Goal: Check status: Check status

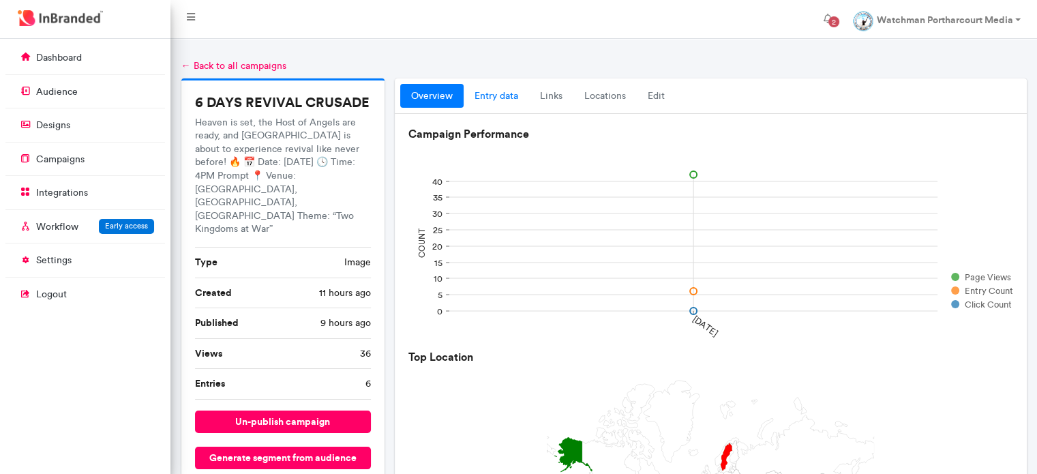
click at [511, 102] on link "entry data" at bounding box center [495, 96] width 65 height 25
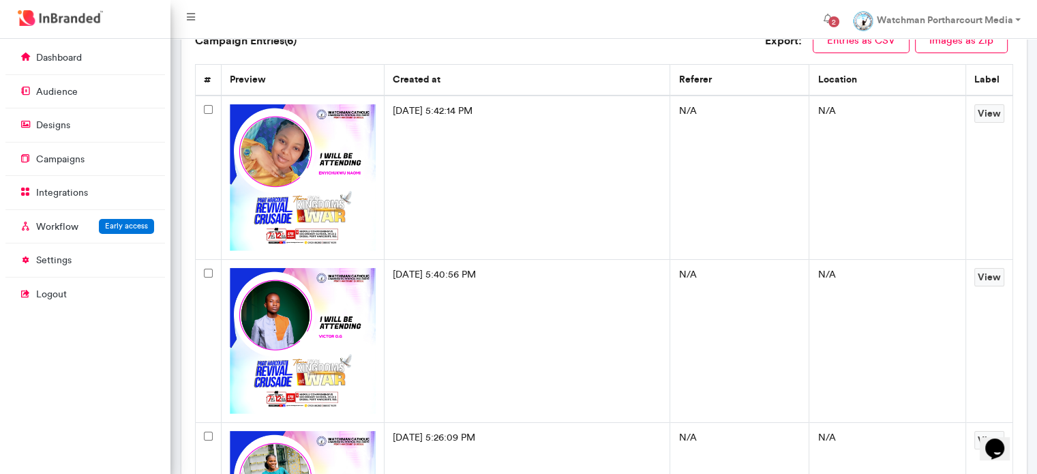
scroll to position [96, 0]
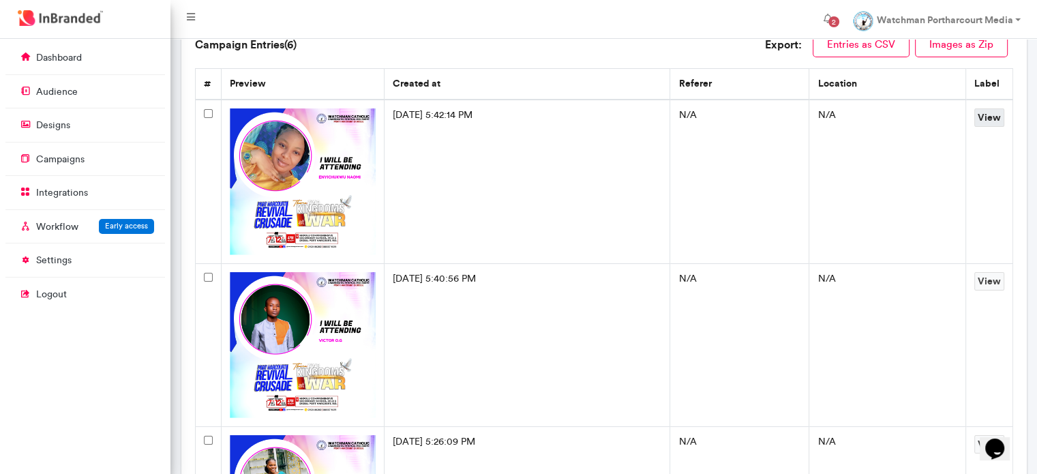
click at [1001, 119] on link "View" at bounding box center [989, 117] width 30 height 18
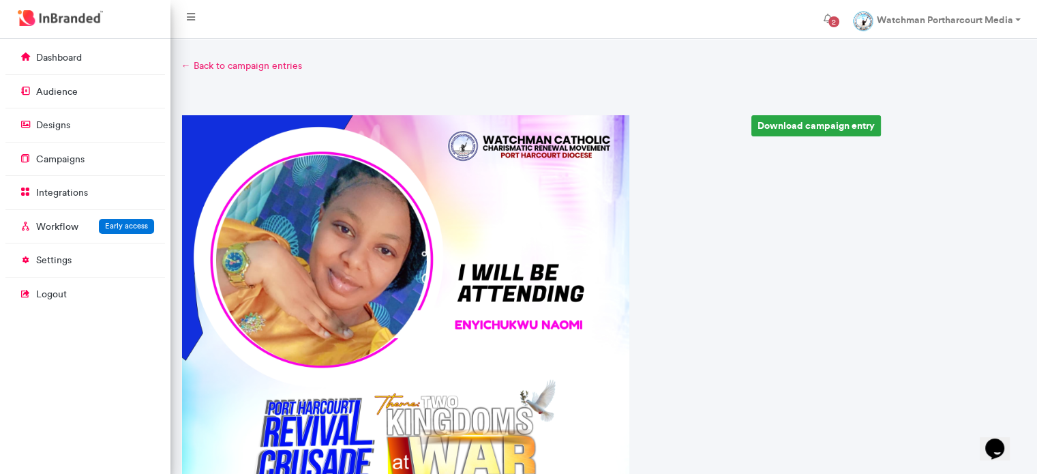
click at [258, 69] on link "← Back to campaign entries" at bounding box center [603, 66] width 845 height 14
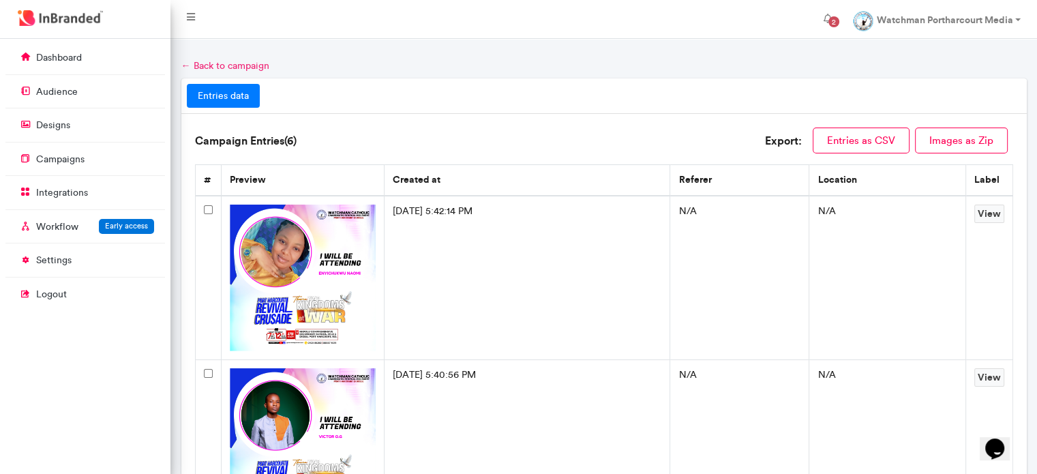
click at [234, 65] on link "← Back to campaign" at bounding box center [225, 66] width 88 height 12
